Goal: Find specific page/section: Find specific page/section

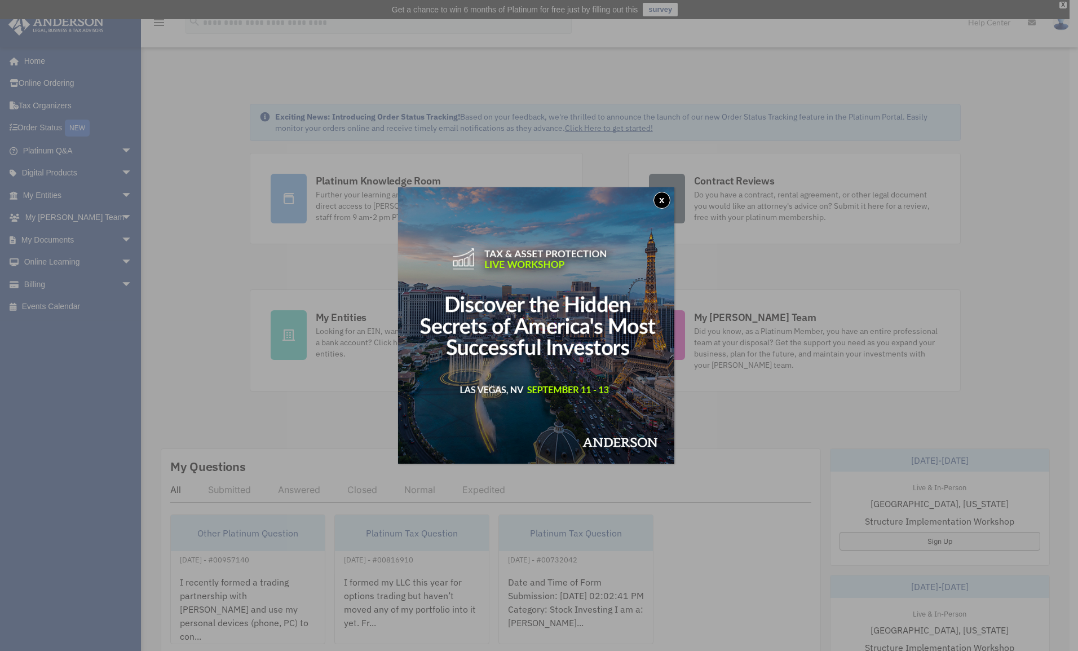
click at [671, 204] on button "x" at bounding box center [662, 200] width 17 height 17
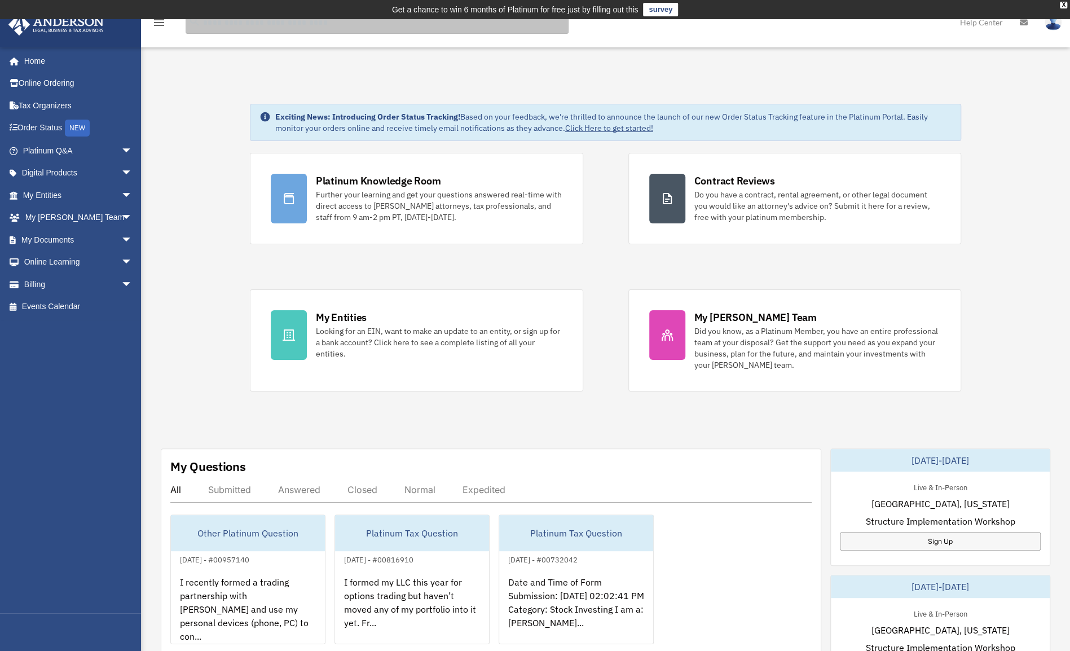
click at [236, 24] on input "search" at bounding box center [377, 22] width 383 height 23
type input "******"
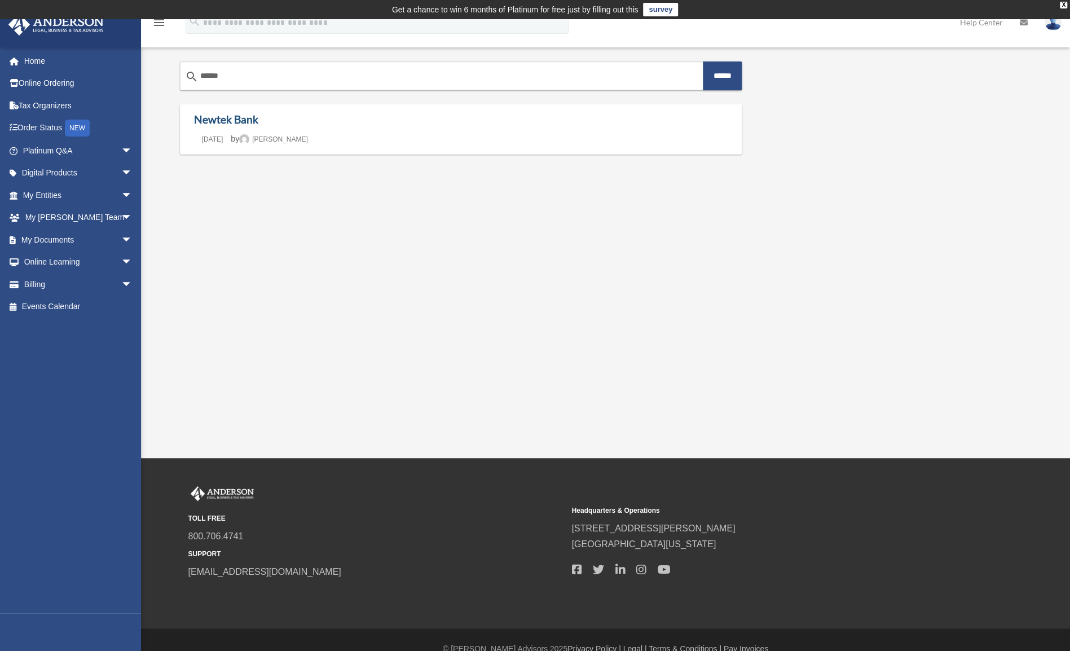
click at [226, 119] on link "Newtek Bank" at bounding box center [226, 119] width 64 height 13
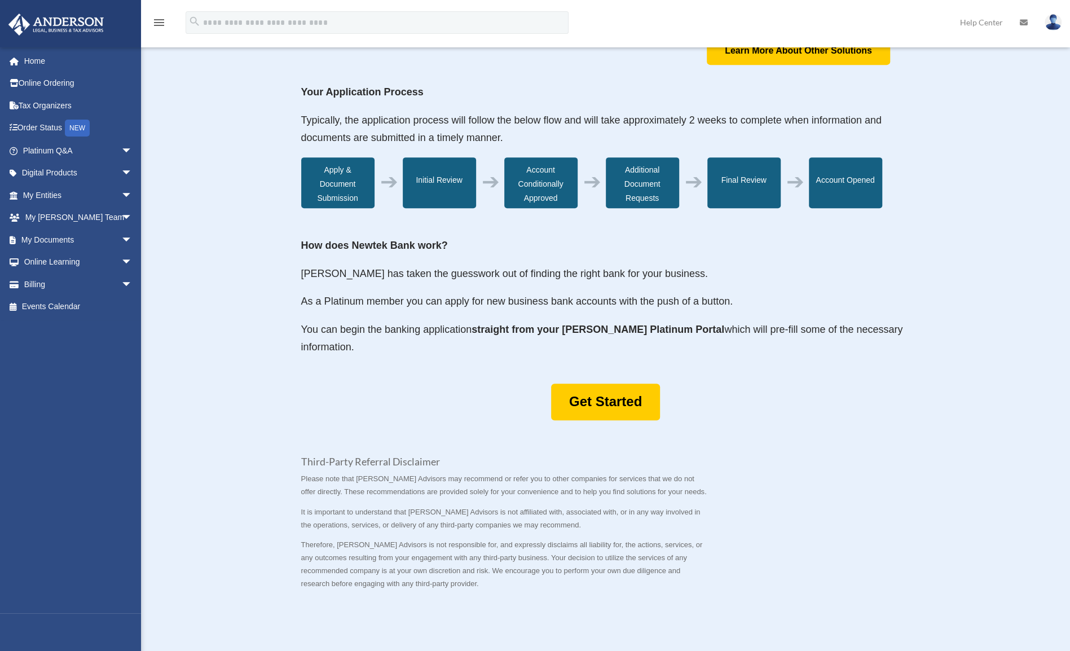
scroll to position [350, 0]
click at [579, 409] on link "Get Started" at bounding box center [605, 401] width 109 height 37
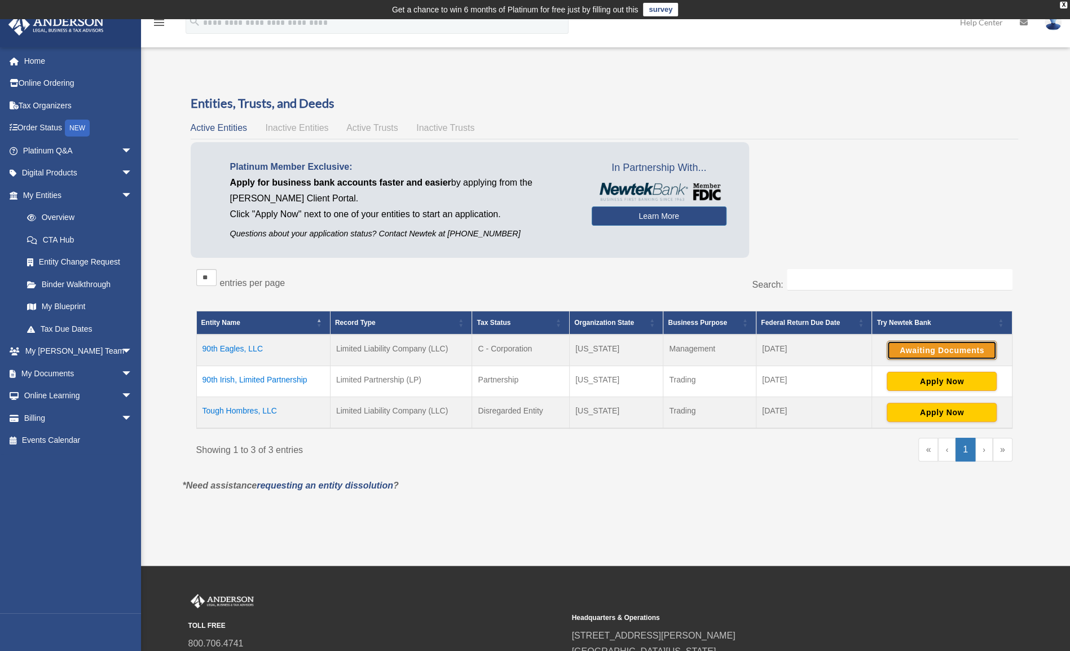
click at [939, 347] on button "Awaiting Documents" at bounding box center [942, 350] width 110 height 19
